Goal: Task Accomplishment & Management: Use online tool/utility

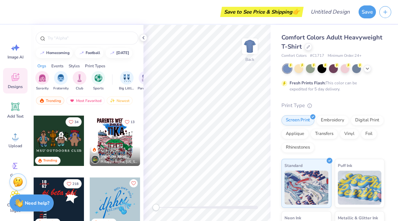
scroll to position [491, 0]
click at [76, 137] on div at bounding box center [8, 140] width 151 height 50
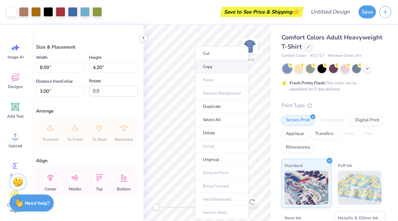
click at [211, 68] on li "Copy" at bounding box center [221, 66] width 53 height 13
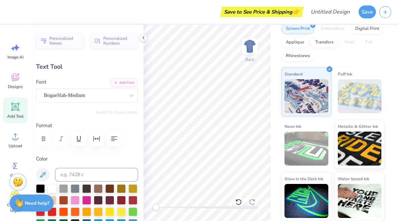
scroll to position [0, 2]
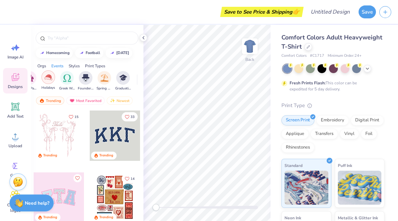
scroll to position [0, 255]
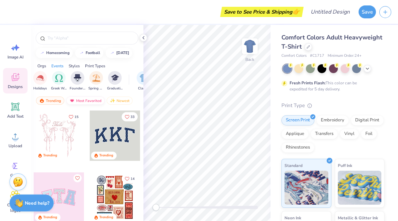
click at [84, 100] on div "Most Favorited" at bounding box center [85, 101] width 38 height 8
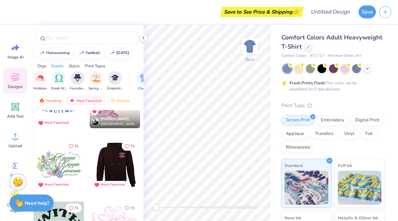
scroll to position [1458, 0]
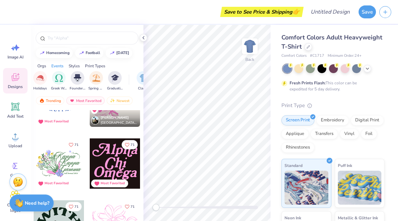
click at [112, 163] on div at bounding box center [115, 163] width 50 height 50
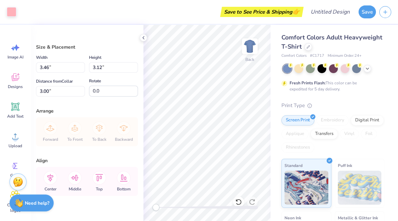
type input "8.13"
type input "7.34"
type input "3.09"
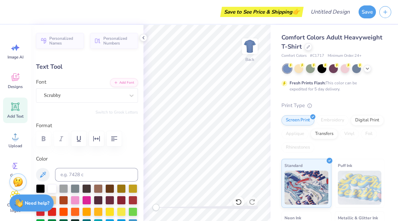
scroll to position [0, 0]
type textarea "Phi"
type input "3.83"
type input "2.31"
type input "5.45"
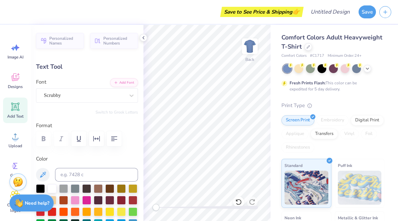
scroll to position [0, 0]
type textarea "Epsilon"
type input "7.79"
type input "2.42"
type input "7.13"
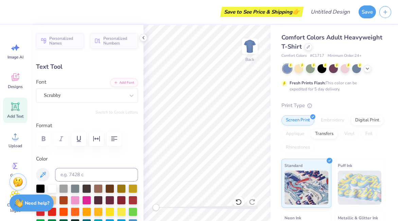
scroll to position [0, 0]
type textarea "Kappa"
type input "7.42"
type input "2.34"
type input "7.16"
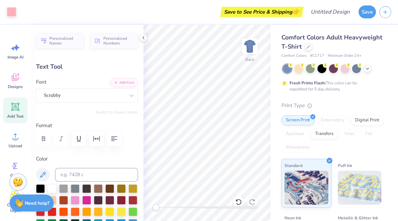
type input "4.79"
type input "0.53"
type input "9.81"
type textarea "B"
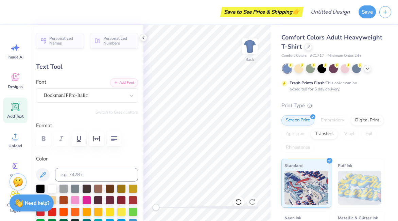
type textarea "[US_STATE][GEOGRAPHIC_DATA]"
type input "7.42"
type input "2.34"
type input "7.81"
type input "11.18"
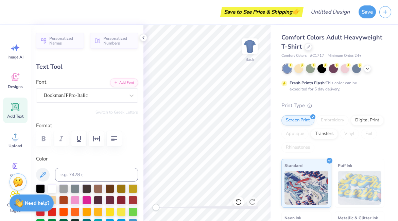
type input "0.56"
type input "10.13"
type input "7.42"
type input "2.34"
type input "7.81"
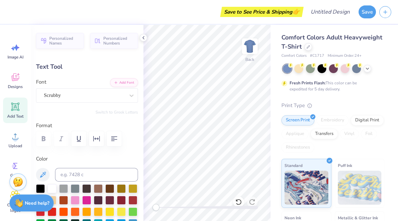
type input "8.64"
type input "2.33"
type input "5.48"
type input "7.42"
type input "2.34"
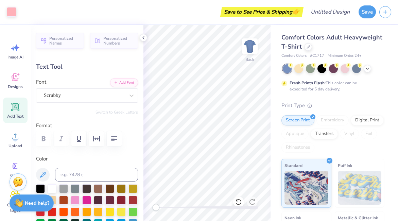
type input "7.40"
type input "3.89"
type input "1.85"
type input "3.00"
click at [295, 70] on div at bounding box center [299, 68] width 9 height 9
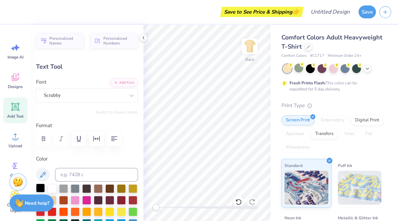
click at [39, 191] on div at bounding box center [40, 188] width 9 height 9
type input "7.42"
type input "2.34"
type input "7.72"
type input "8.64"
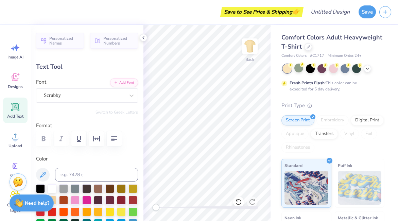
type input "2.33"
type input "5.07"
click at [39, 187] on div at bounding box center [40, 188] width 9 height 9
type input "7.42"
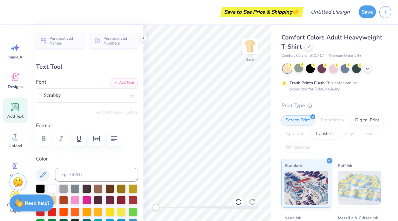
type input "2.34"
type input "7.72"
click at [41, 188] on div at bounding box center [40, 188] width 9 height 9
type input "11.18"
type input "0.56"
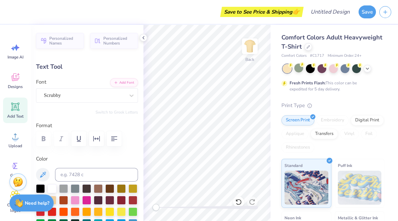
type input "10.63"
click at [39, 189] on div at bounding box center [40, 188] width 9 height 9
click at [271, 155] on div "Comfort Colors Adult Heavyweight T-Shirt Comfort Colors # C1717 Minimum Order: …" at bounding box center [335, 169] width 128 height 288
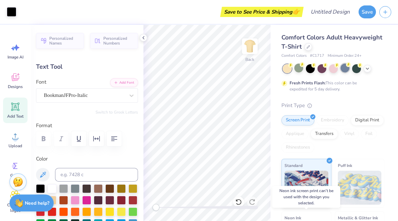
scroll to position [0, 0]
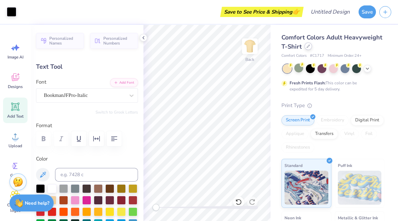
click at [310, 47] on div at bounding box center [308, 46] width 7 height 7
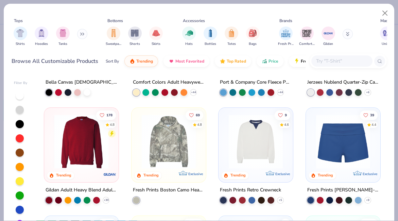
scroll to position [414, 0]
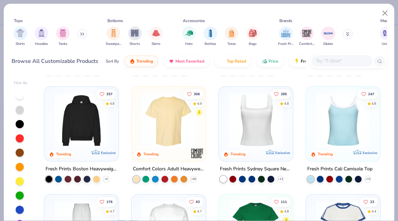
type textarea "x"
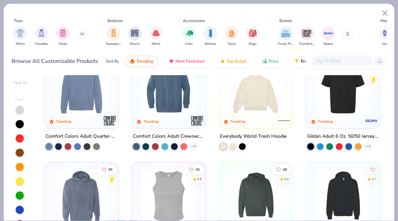
scroll to position [1393, 0]
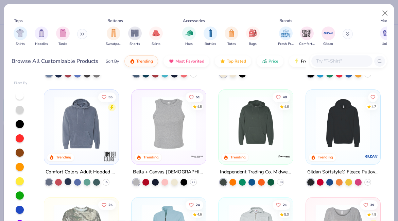
click at [67, 179] on div at bounding box center [68, 181] width 7 height 7
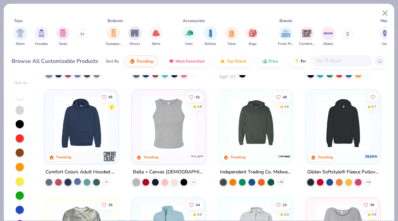
click at [78, 179] on div at bounding box center [77, 181] width 7 height 7
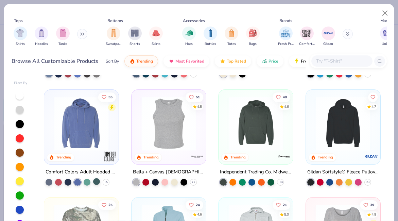
click at [95, 181] on div at bounding box center [96, 181] width 7 height 7
